Goal: Check status: Check status

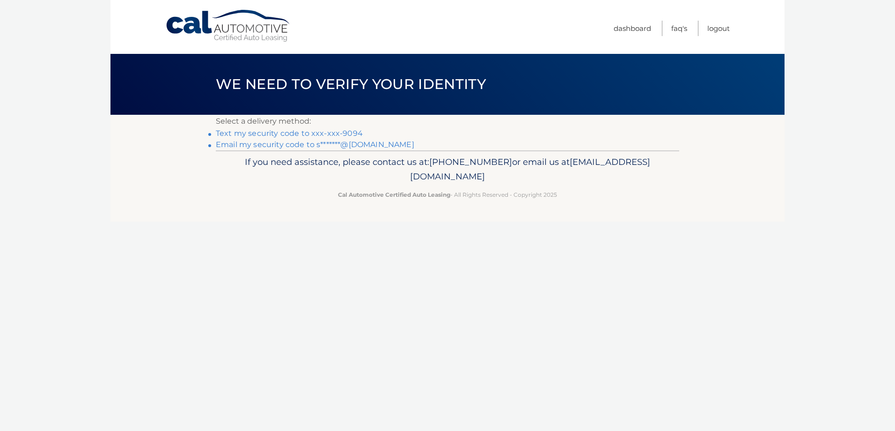
click at [286, 134] on link "Text my security code to xxx-xxx-9094" at bounding box center [289, 133] width 147 height 9
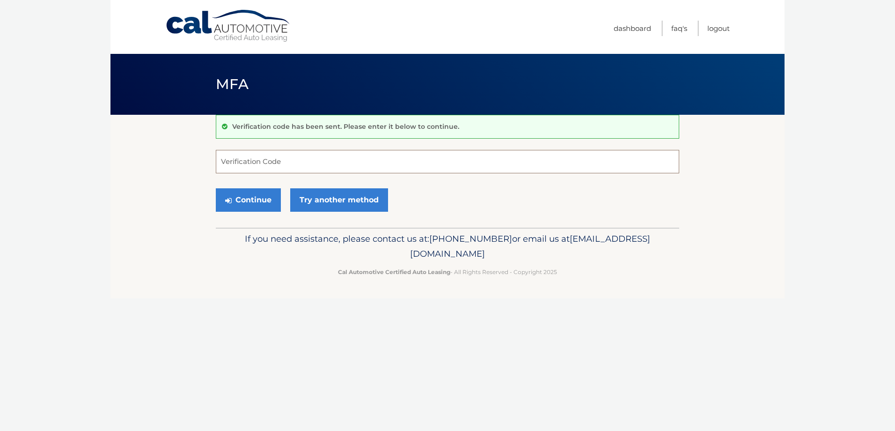
click at [287, 158] on input "Verification Code" at bounding box center [447, 161] width 463 height 23
type input "032504"
click at [260, 197] on button "Continue" at bounding box center [248, 199] width 65 height 23
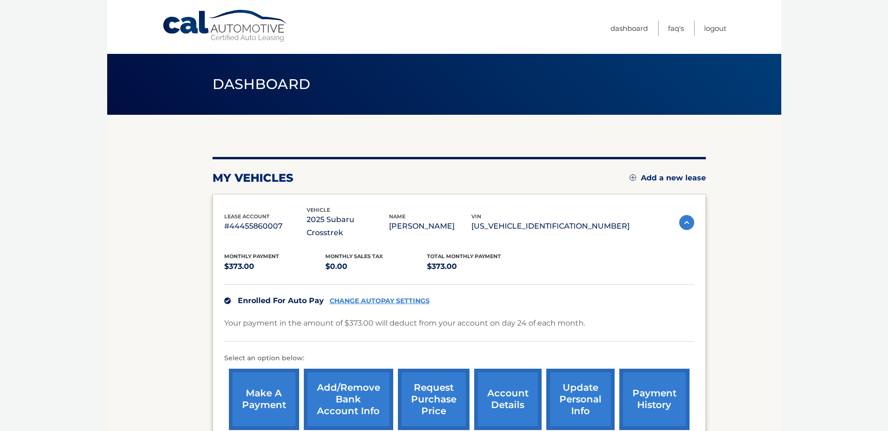
click at [683, 215] on img at bounding box center [686, 222] width 15 height 15
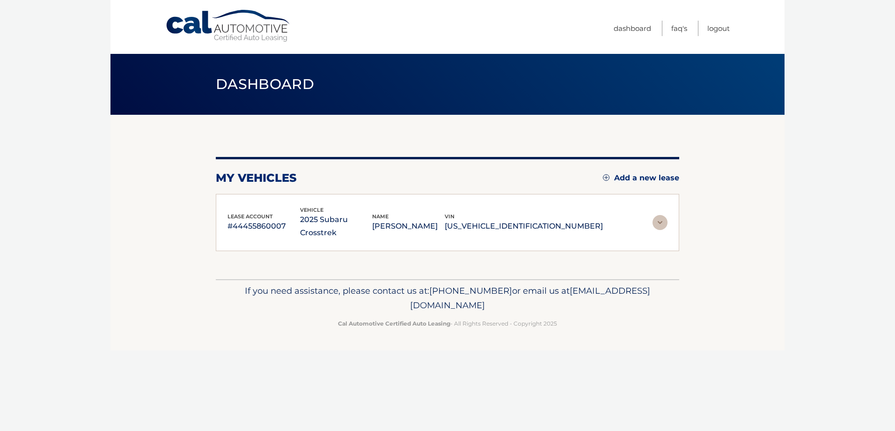
click at [647, 216] on div "lease account #44455860007 vehicle 2025 Subaru Crosstrek name [PERSON_NAME] vin…" at bounding box center [448, 223] width 440 height 34
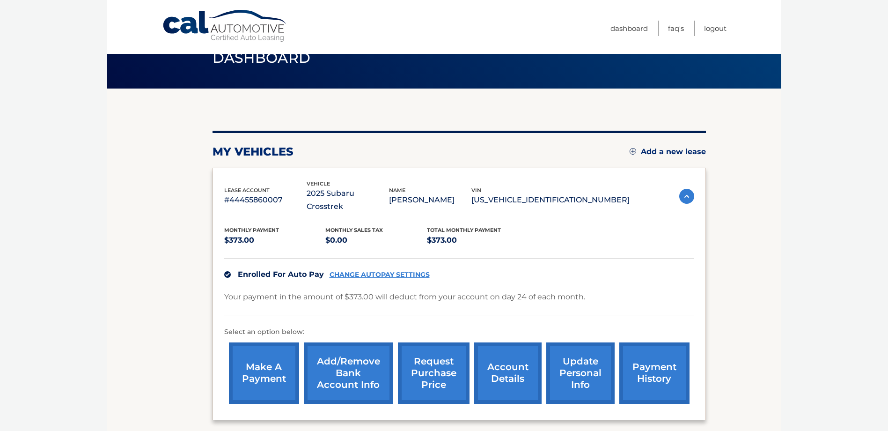
scroll to position [101, 0]
